Goal: Contribute content: Add original content to the website for others to see

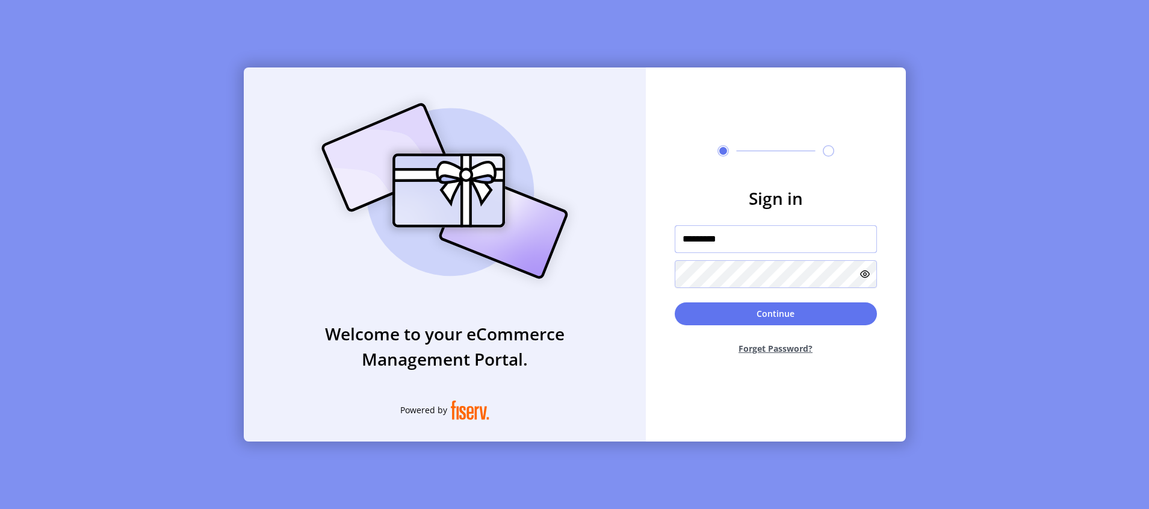
click at [759, 247] on input "*********" at bounding box center [776, 239] width 202 height 28
type input "**********"
click at [767, 309] on button "Continue" at bounding box center [776, 313] width 202 height 23
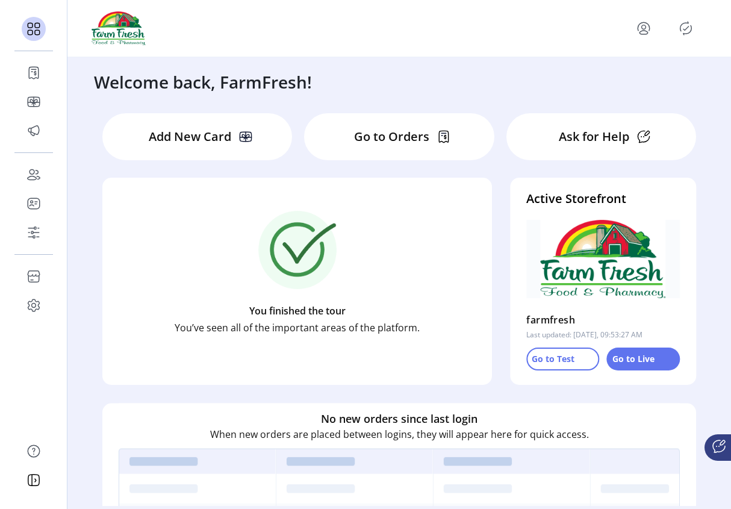
drag, startPoint x: 730, startPoint y: 266, endPoint x: 748, endPoint y: 266, distance: 18.1
click at [731, 266] on html "Dashboard Orders Catalog Promotions Users Accounts Schedules Storefront Configu…" at bounding box center [365, 254] width 731 height 509
click at [682, 31] on icon "Publisher Panel" at bounding box center [685, 28] width 19 height 19
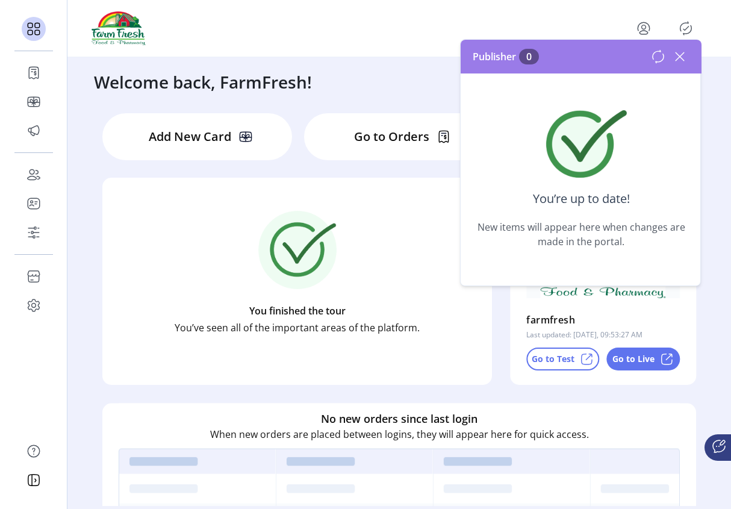
click at [679, 61] on icon at bounding box center [679, 56] width 19 height 19
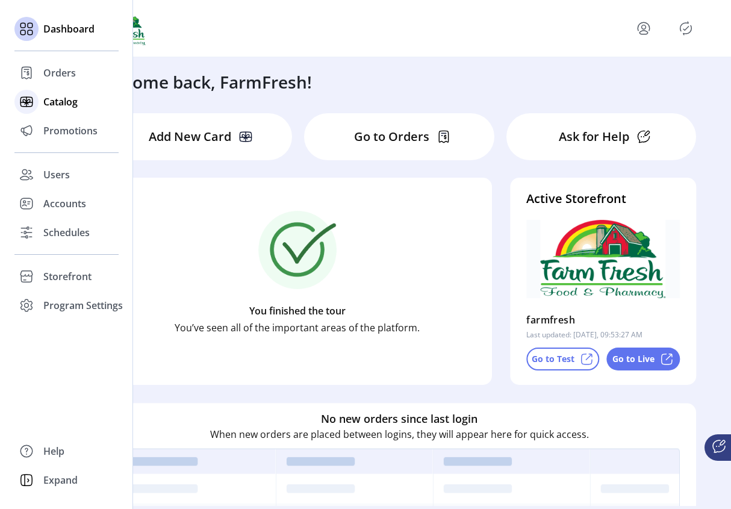
click at [69, 102] on span "Catalog" at bounding box center [60, 102] width 34 height 14
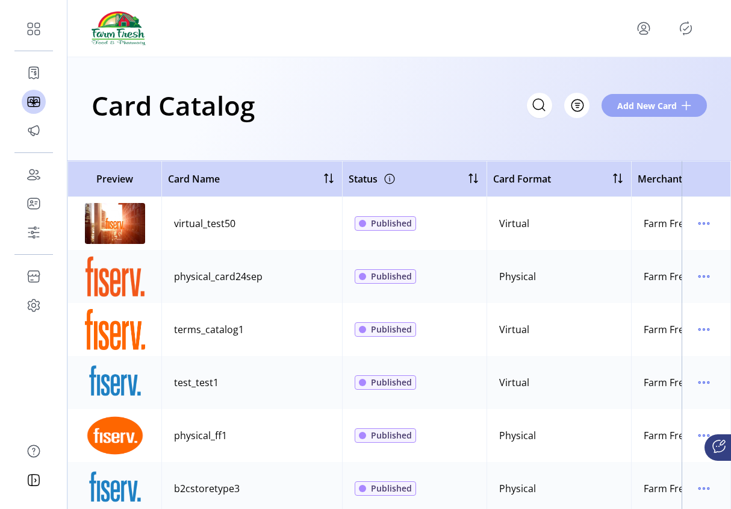
click at [659, 104] on span "Add New Card" at bounding box center [647, 105] width 60 height 13
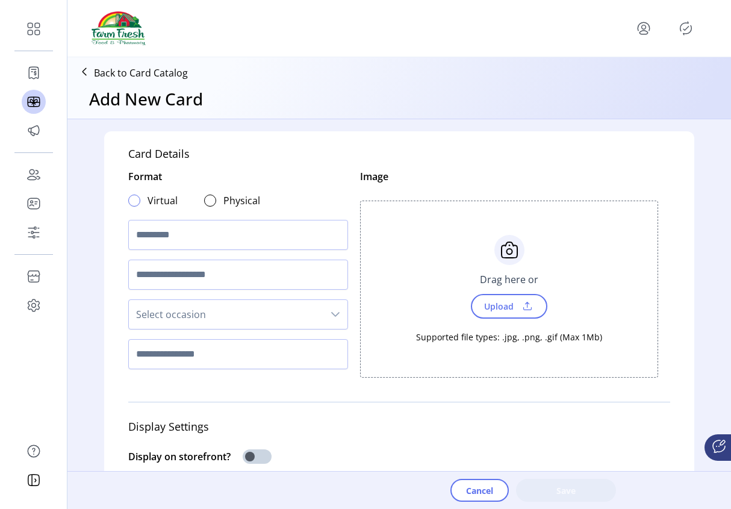
click at [131, 200] on div at bounding box center [134, 200] width 12 height 12
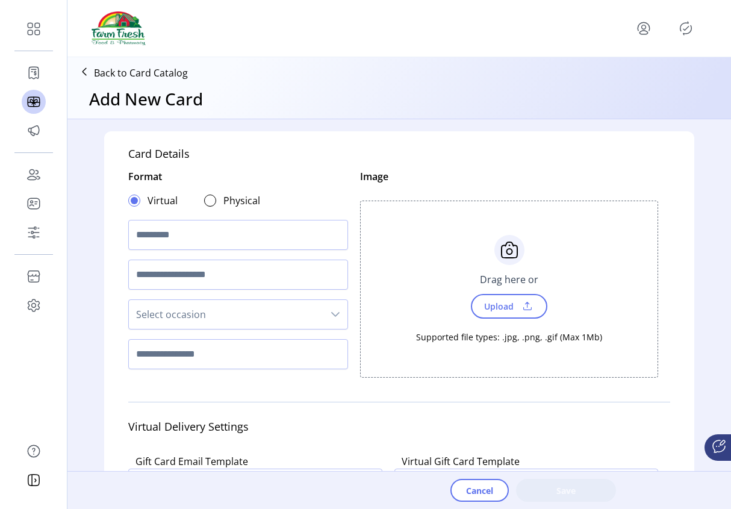
scroll to position [7, 4]
click at [175, 241] on input "text" at bounding box center [238, 235] width 220 height 30
type input "**********"
click at [493, 306] on span "Upload" at bounding box center [498, 305] width 42 height 17
click at [502, 310] on span "Upload" at bounding box center [498, 305] width 42 height 17
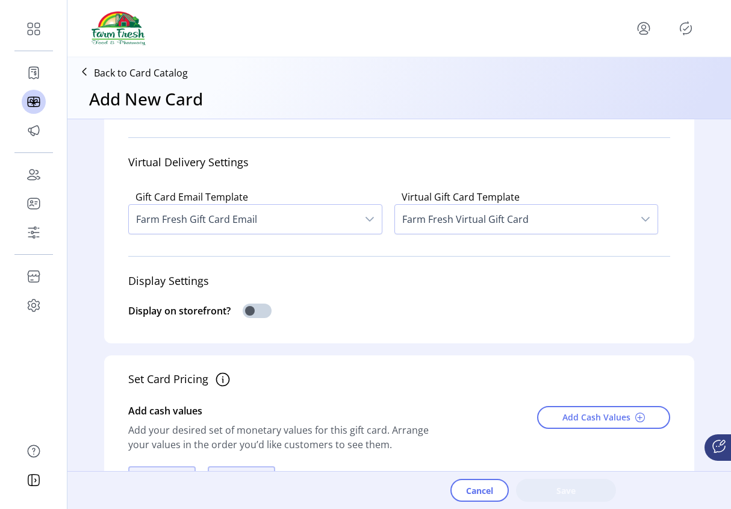
scroll to position [267, 0]
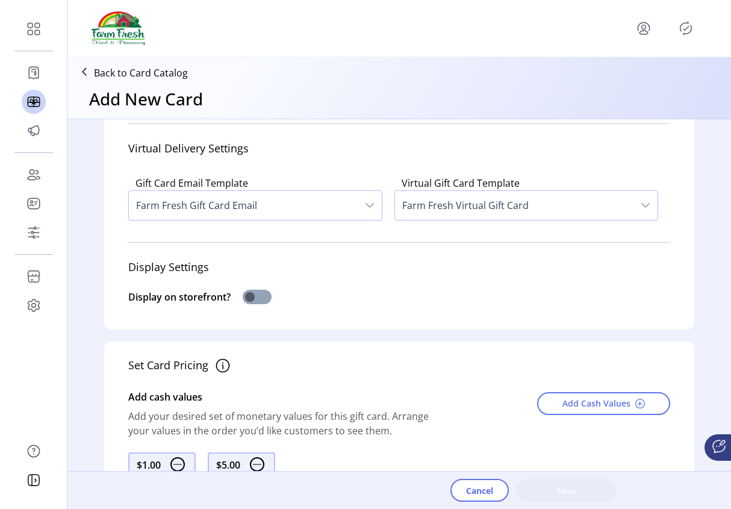
click at [249, 304] on span at bounding box center [257, 297] width 29 height 14
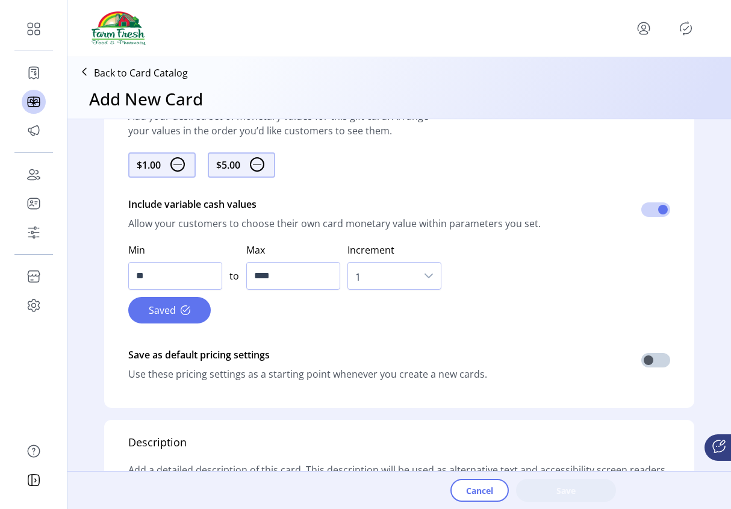
scroll to position [866, 0]
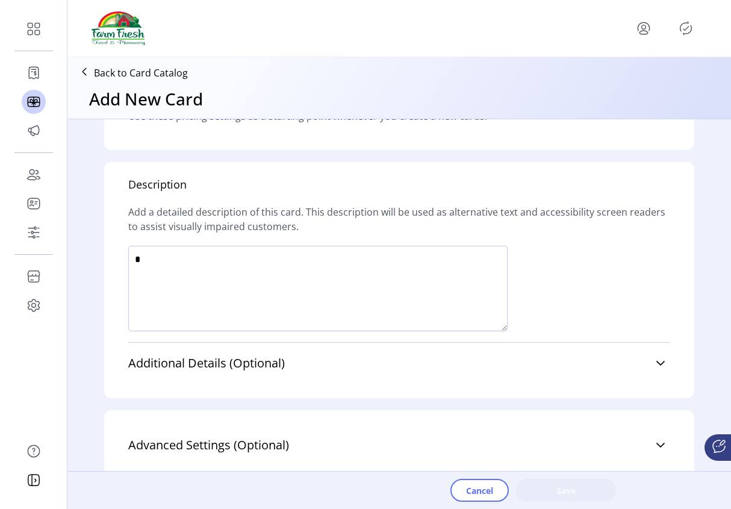
click at [216, 289] on textarea at bounding box center [317, 288] width 379 height 85
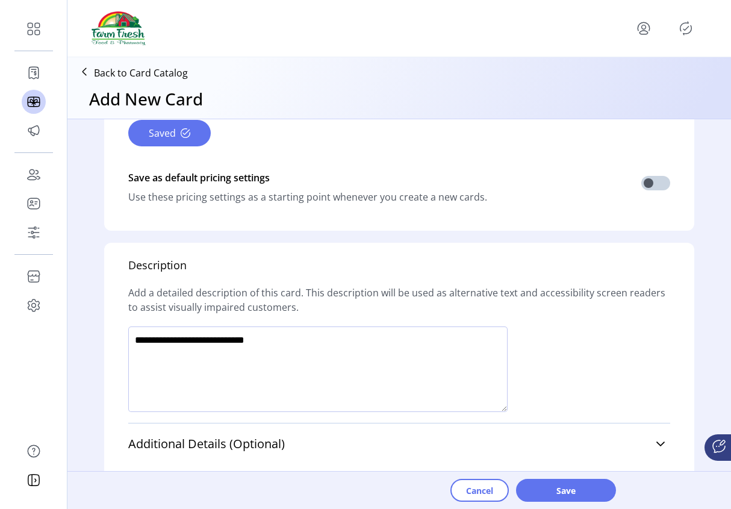
scroll to position [890, 0]
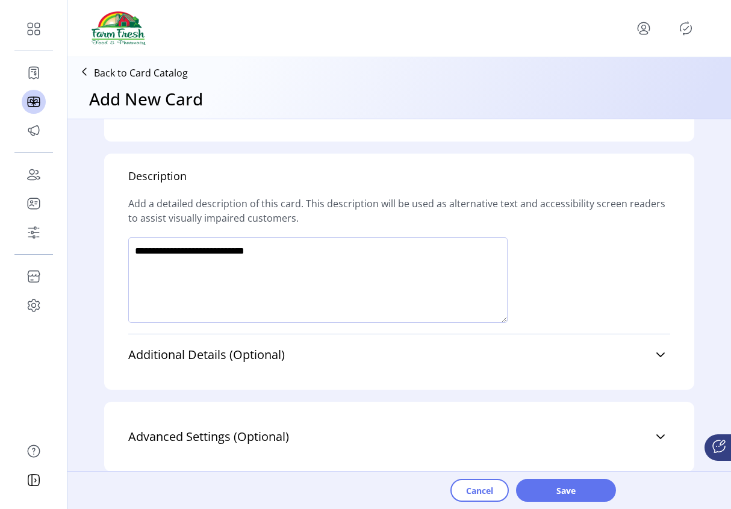
type textarea "**********"
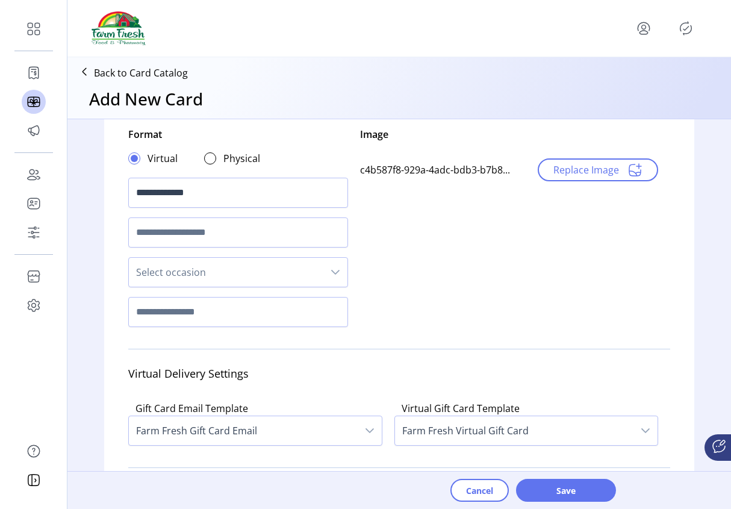
scroll to position [0, 0]
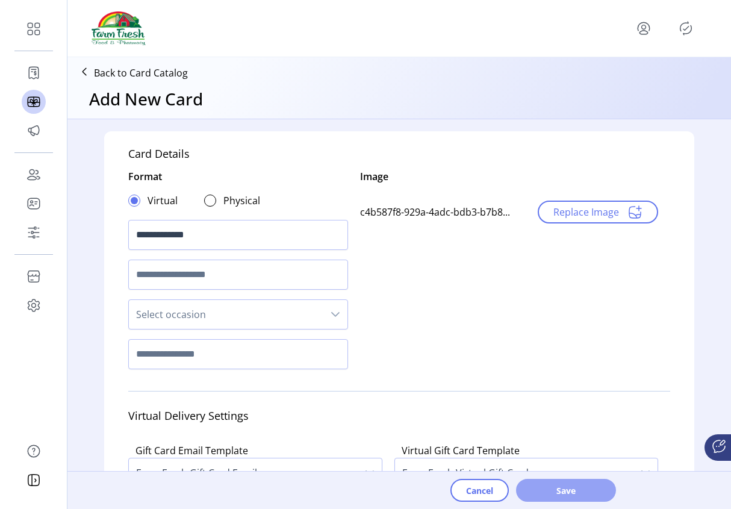
click at [575, 491] on span "Save" at bounding box center [566, 490] width 69 height 13
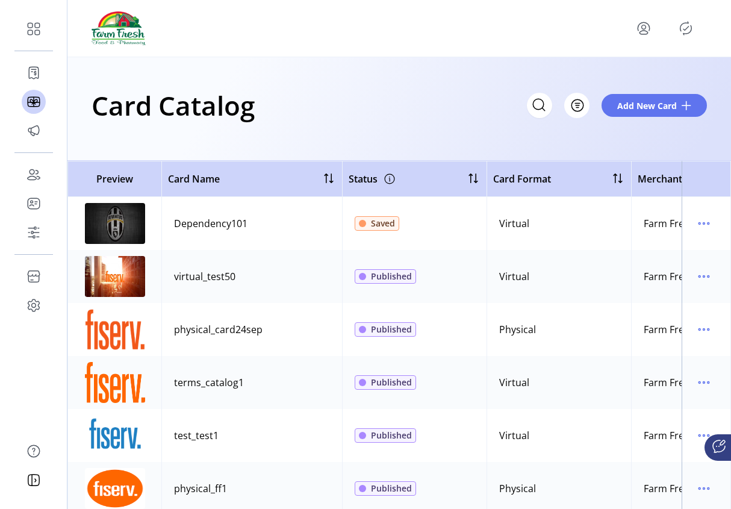
click at [683, 28] on icon "Publisher Panel" at bounding box center [685, 28] width 19 height 19
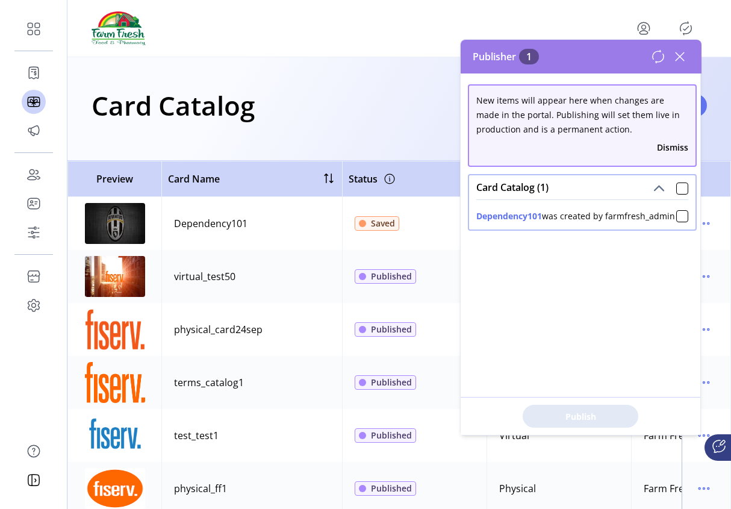
click at [657, 63] on icon at bounding box center [658, 56] width 14 height 14
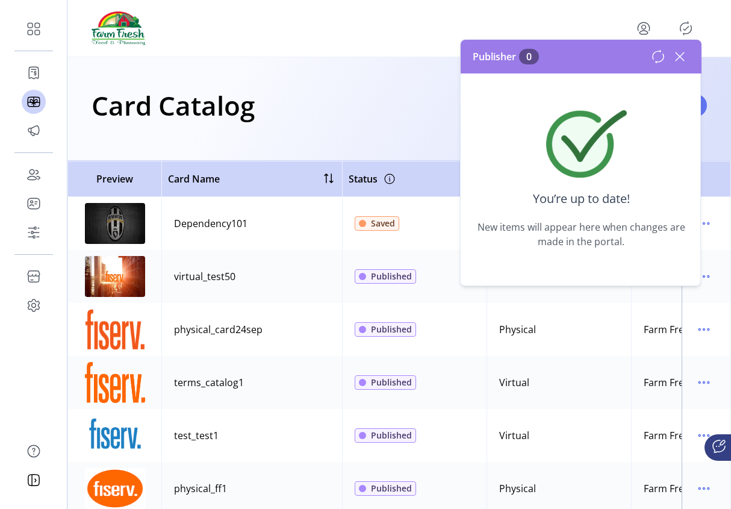
click at [693, 52] on div "Publisher 0" at bounding box center [581, 57] width 241 height 34
click at [683, 56] on icon at bounding box center [679, 56] width 19 height 19
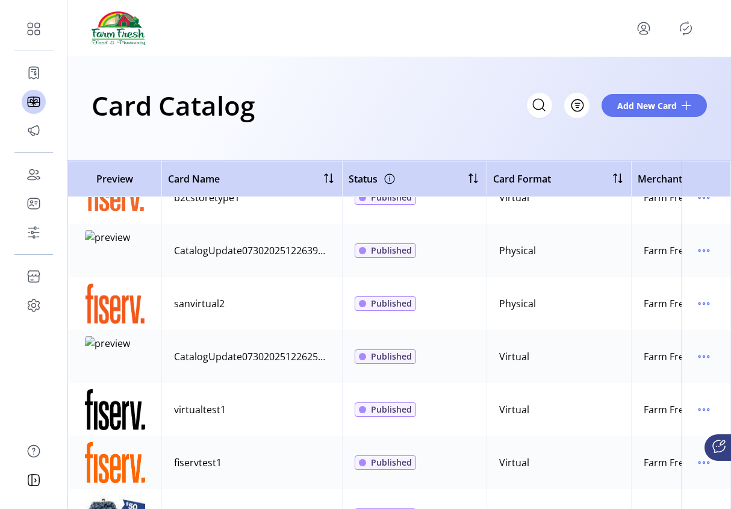
scroll to position [695, 0]
